Goal: Information Seeking & Learning: Learn about a topic

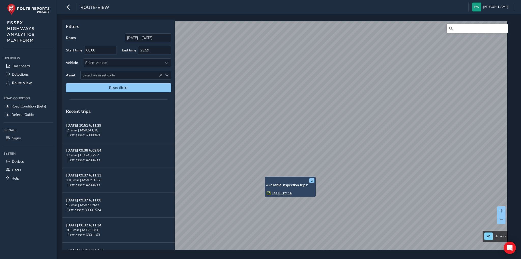
click at [275, 192] on link "Mon, 22 Sep, 09:16" at bounding box center [282, 193] width 20 height 5
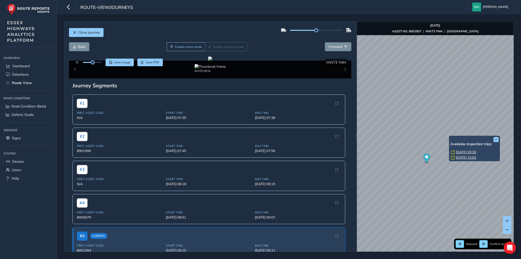
click at [462, 152] on link "Mon, 22 Sep, 09:30" at bounding box center [466, 152] width 20 height 5
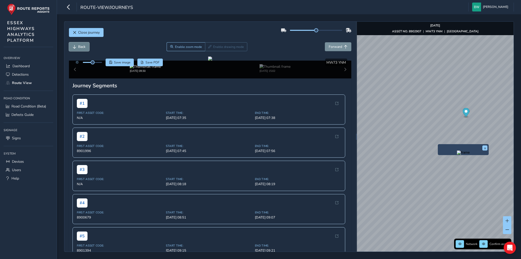
click at [78, 45] on span "Back" at bounding box center [81, 46] width 7 height 5
click at [79, 46] on span "Back" at bounding box center [81, 46] width 7 height 5
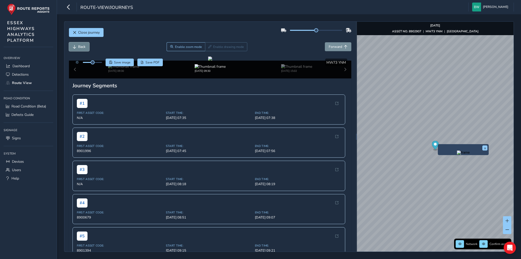
click at [79, 46] on span "Back" at bounding box center [81, 46] width 7 height 5
click at [82, 48] on span "Back" at bounding box center [81, 46] width 7 height 5
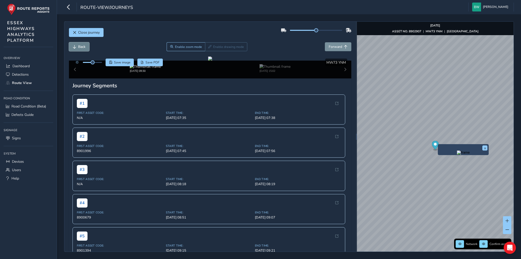
click at [82, 48] on span "Back" at bounding box center [81, 46] width 7 height 5
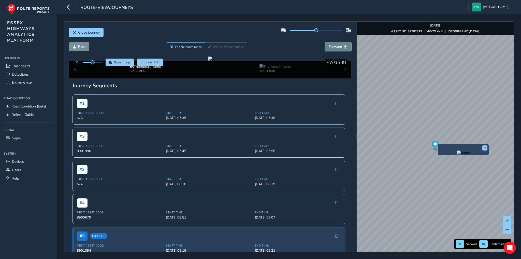
click at [329, 46] on span "Forward" at bounding box center [335, 46] width 13 height 5
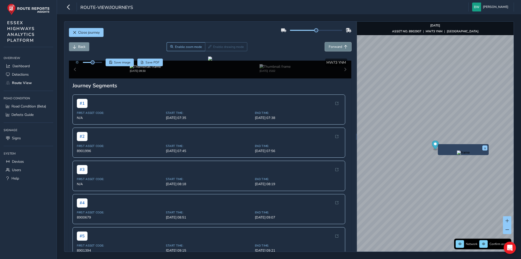
click at [329, 44] on span "Forward" at bounding box center [335, 46] width 13 height 5
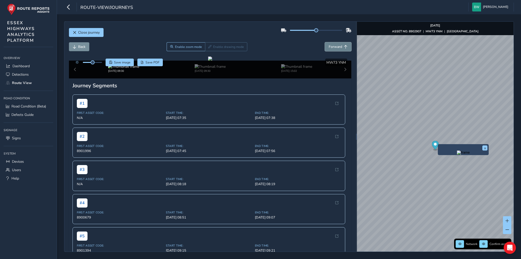
click at [329, 44] on span "Forward" at bounding box center [335, 46] width 13 height 5
click at [82, 47] on span "Back" at bounding box center [81, 46] width 7 height 5
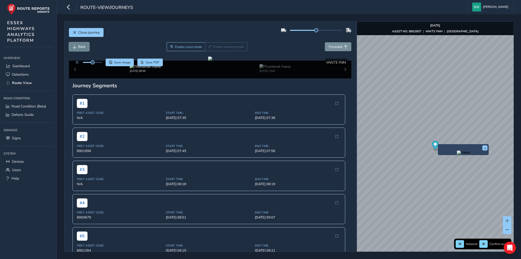
click at [78, 47] on span "Back" at bounding box center [81, 46] width 7 height 5
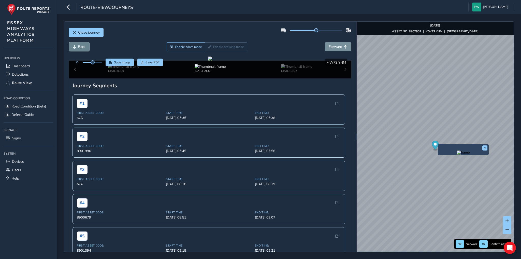
click at [78, 47] on span "Back" at bounding box center [81, 46] width 7 height 5
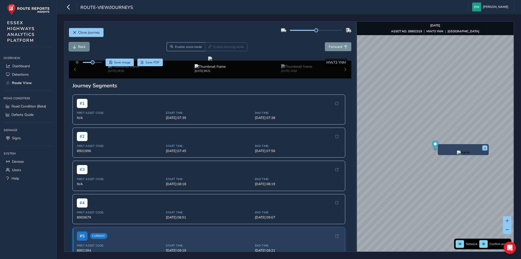
click at [78, 47] on span "Back" at bounding box center [81, 46] width 7 height 5
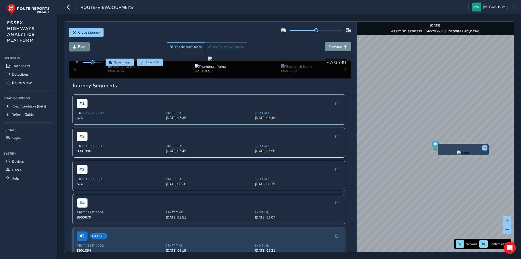
click at [78, 47] on span "Back" at bounding box center [81, 46] width 7 height 5
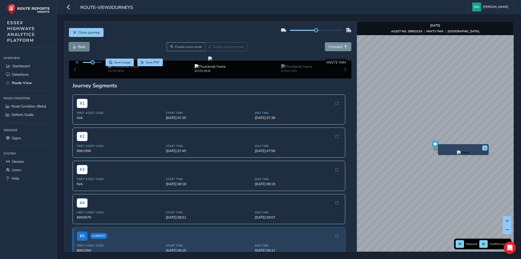
click at [78, 47] on span "Back" at bounding box center [81, 46] width 7 height 5
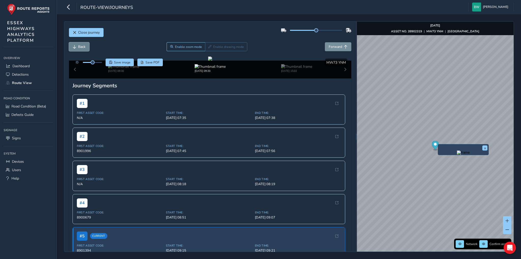
click at [78, 47] on span "Back" at bounding box center [81, 46] width 7 height 5
click at [340, 47] on button "Forward" at bounding box center [338, 46] width 26 height 9
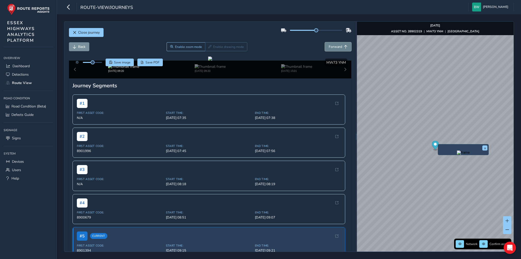
click at [340, 47] on button "Forward" at bounding box center [338, 46] width 26 height 9
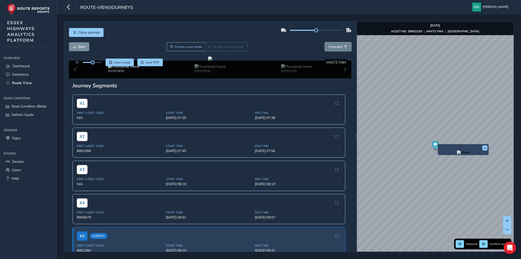
click at [340, 47] on button "Forward" at bounding box center [338, 46] width 26 height 9
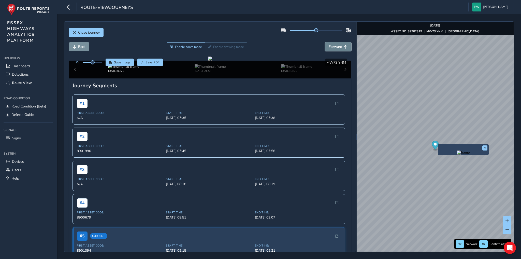
click at [340, 47] on button "Forward" at bounding box center [338, 46] width 26 height 9
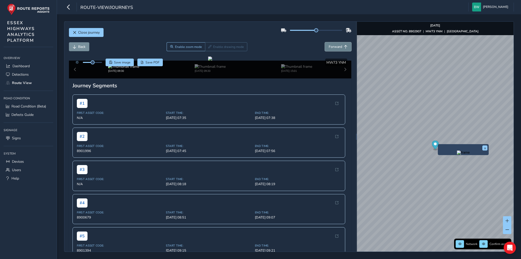
click at [340, 47] on button "Forward" at bounding box center [338, 46] width 26 height 9
click at [82, 45] on span "Back" at bounding box center [81, 46] width 7 height 5
click at [79, 48] on span "Back" at bounding box center [81, 46] width 7 height 5
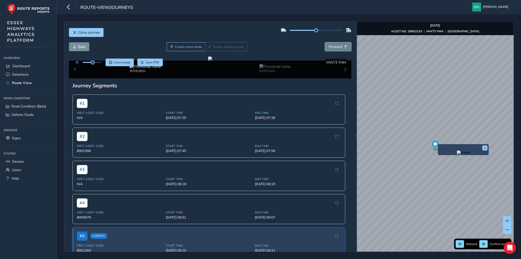
click at [329, 45] on span "Forward" at bounding box center [335, 46] width 13 height 5
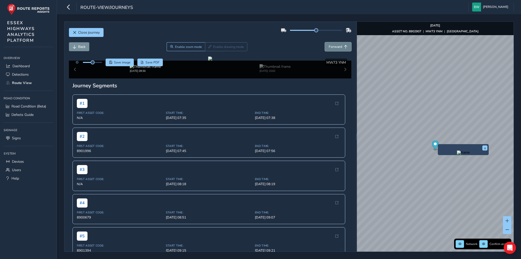
click at [336, 50] on button "Forward" at bounding box center [338, 46] width 26 height 9
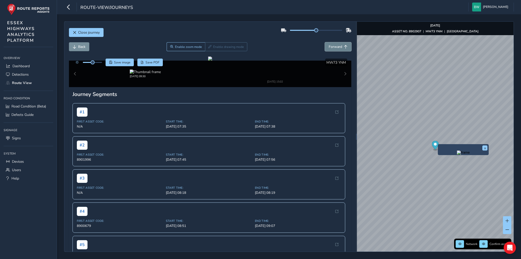
click at [335, 49] on span "Forward" at bounding box center [335, 46] width 13 height 5
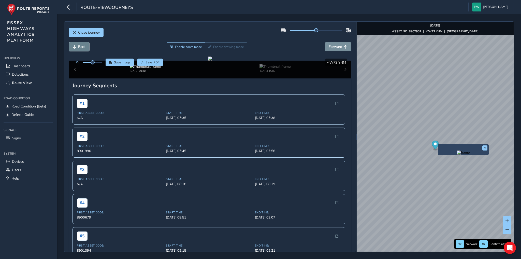
click at [81, 45] on span "Back" at bounding box center [81, 46] width 7 height 5
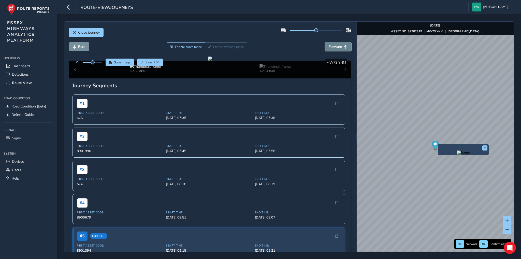
click at [334, 43] on button "Forward" at bounding box center [338, 46] width 26 height 9
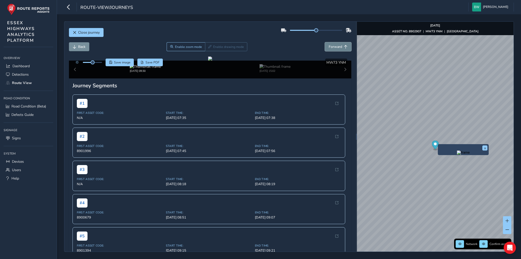
click at [334, 43] on button "Forward" at bounding box center [338, 46] width 26 height 9
click at [78, 45] on span "Back" at bounding box center [81, 46] width 7 height 5
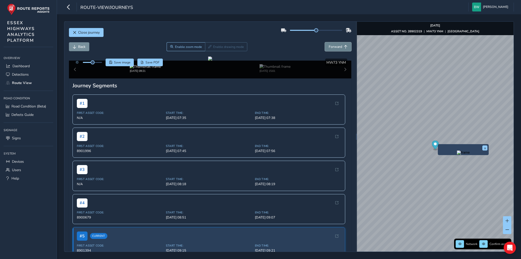
click at [334, 45] on span "Forward" at bounding box center [335, 46] width 13 height 5
